Goal: Navigation & Orientation: Find specific page/section

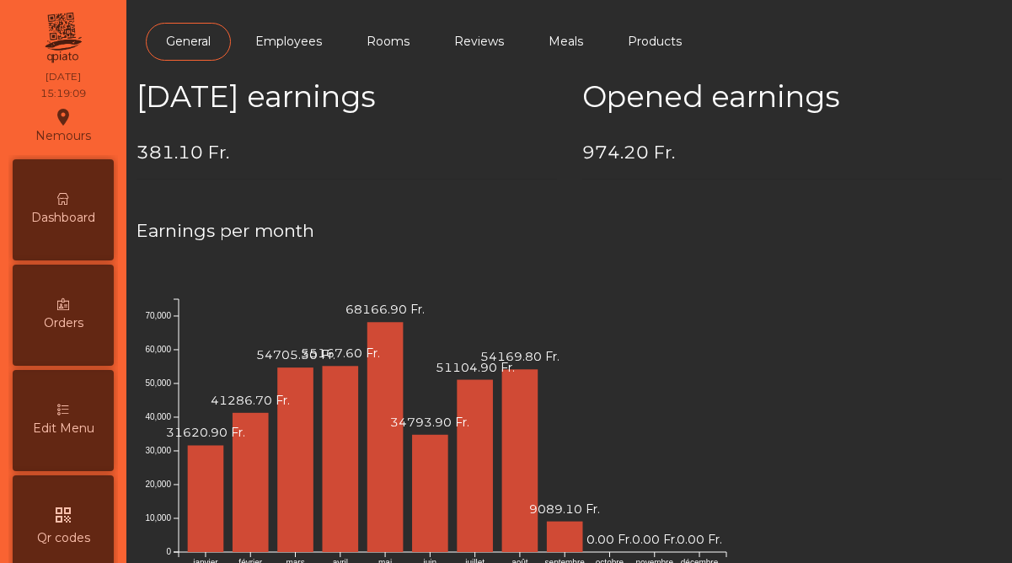
click at [70, 209] on span "Dashboard" at bounding box center [63, 218] width 64 height 18
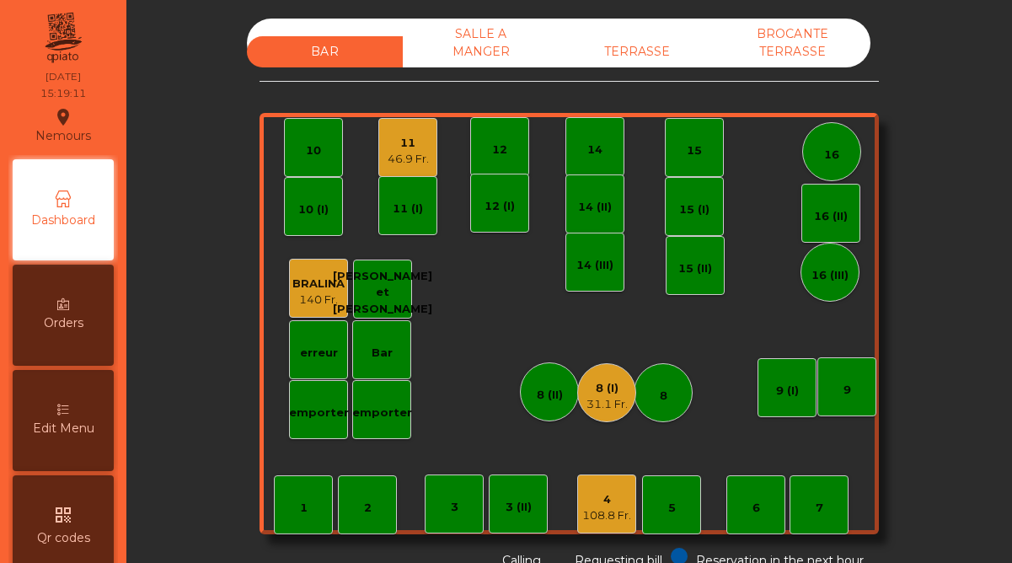
scroll to position [869, 0]
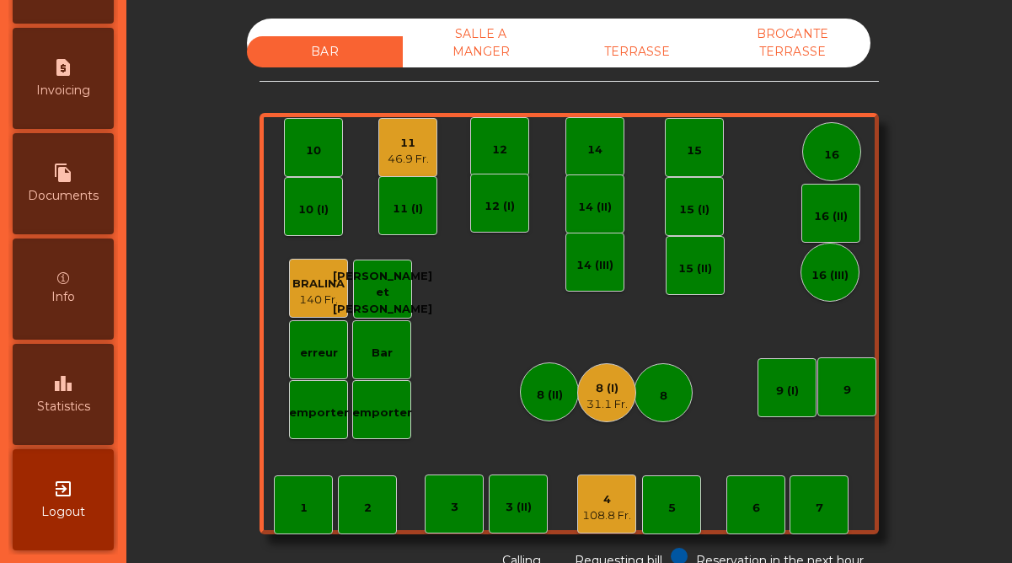
click at [72, 399] on span "Statistics" at bounding box center [63, 407] width 53 height 18
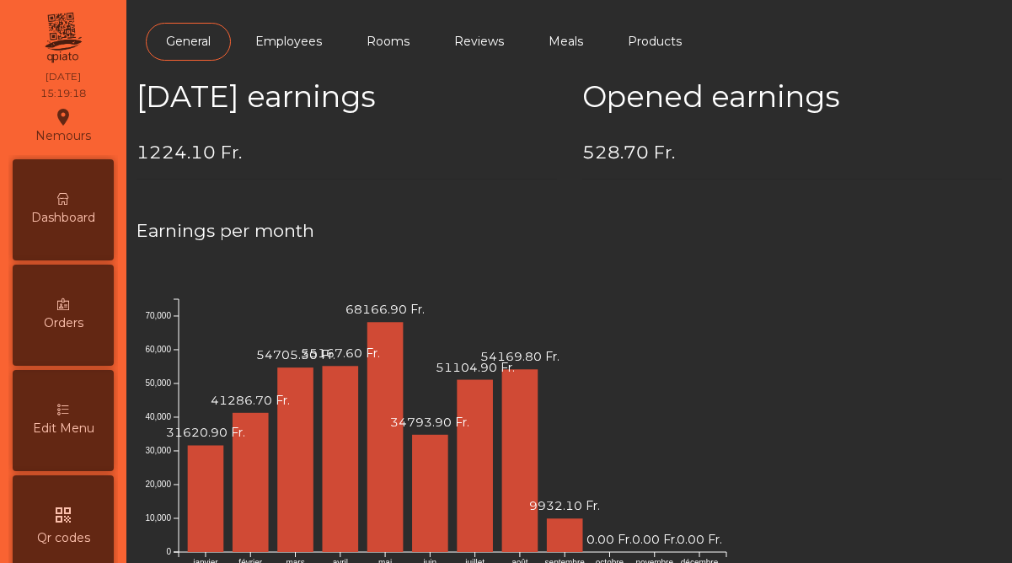
click at [88, 223] on span "Dashboard" at bounding box center [63, 218] width 64 height 18
